Goal: Transaction & Acquisition: Purchase product/service

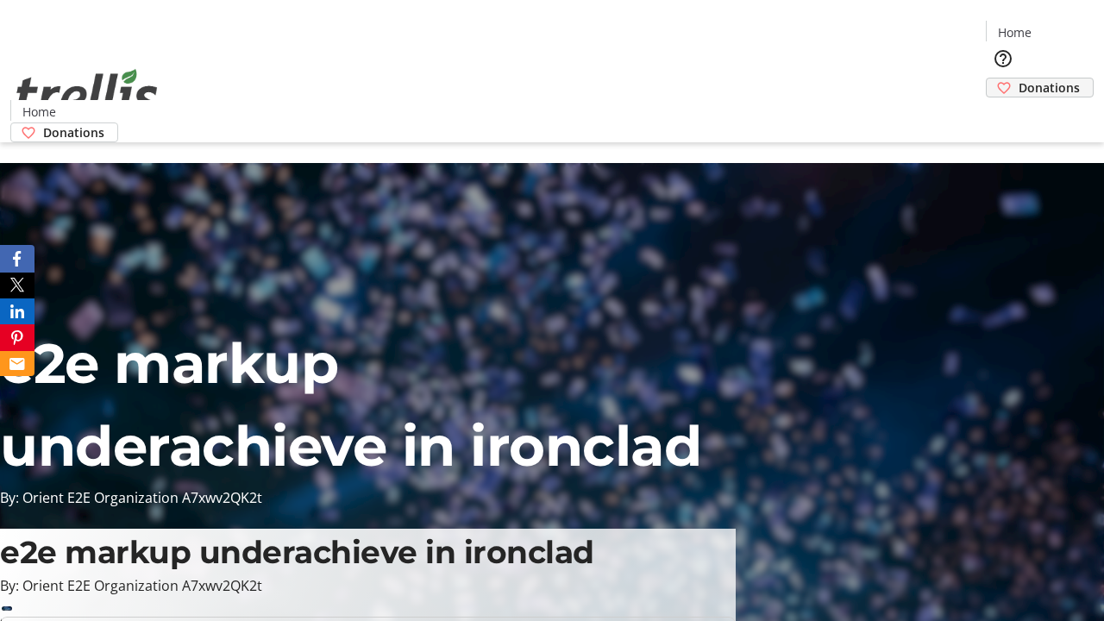
click at [1018, 78] on span "Donations" at bounding box center [1048, 87] width 61 height 18
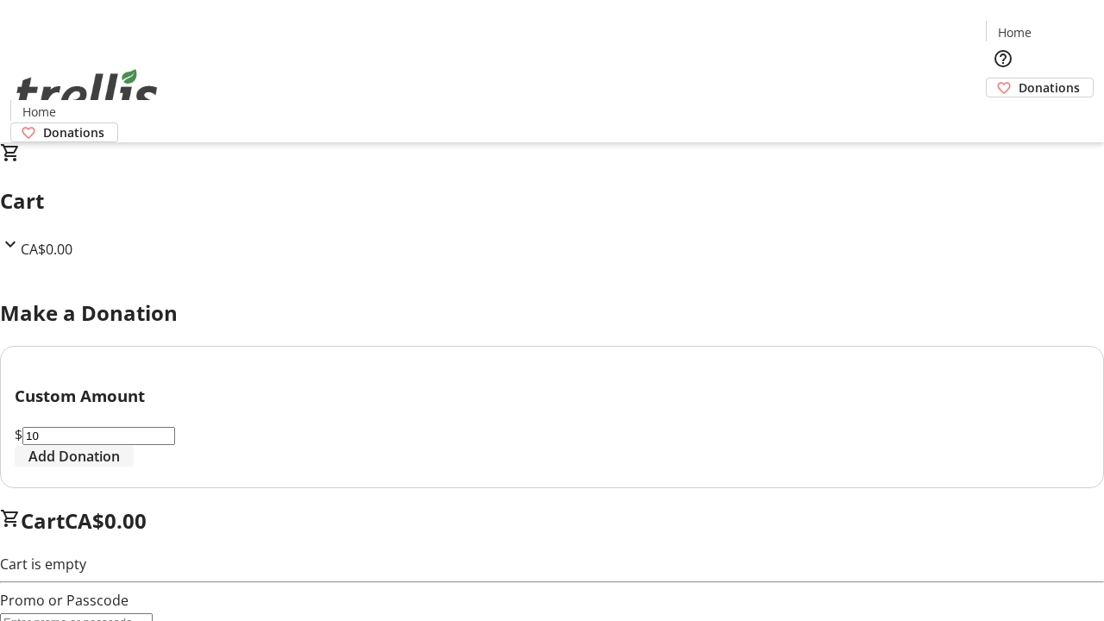
click at [120, 467] on span "Add Donation" at bounding box center [73, 456] width 91 height 21
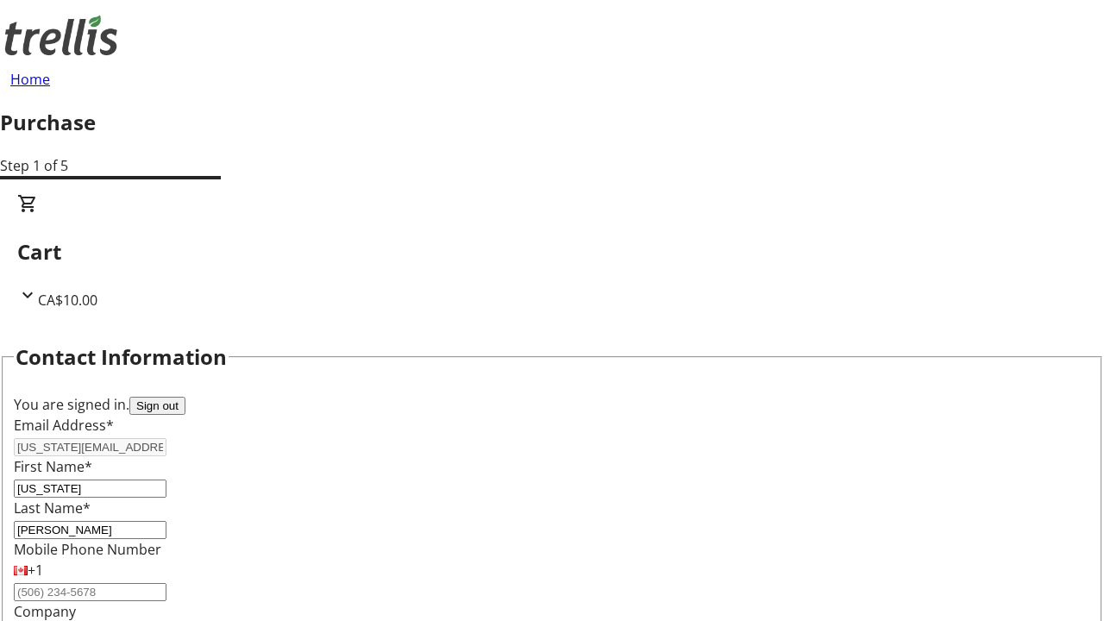
select select "CA"
type input "[STREET_ADDRESS][PERSON_NAME]"
type input "Kelowna"
select select "BC"
type input "Kelowna"
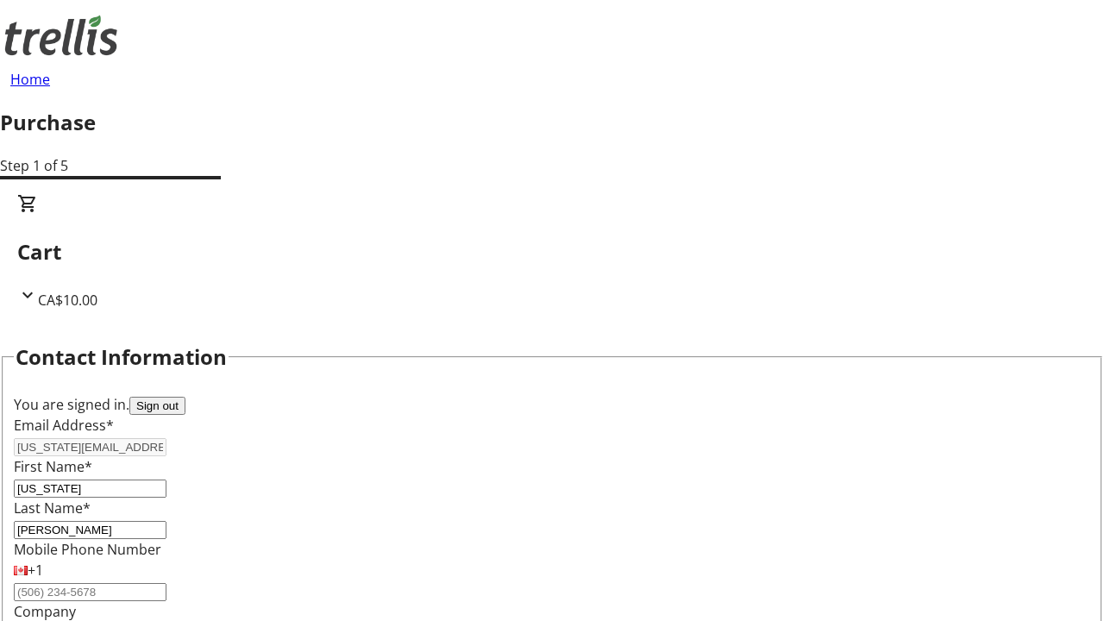
type input "V1Y 0C2"
